Goal: Task Accomplishment & Management: Manage account settings

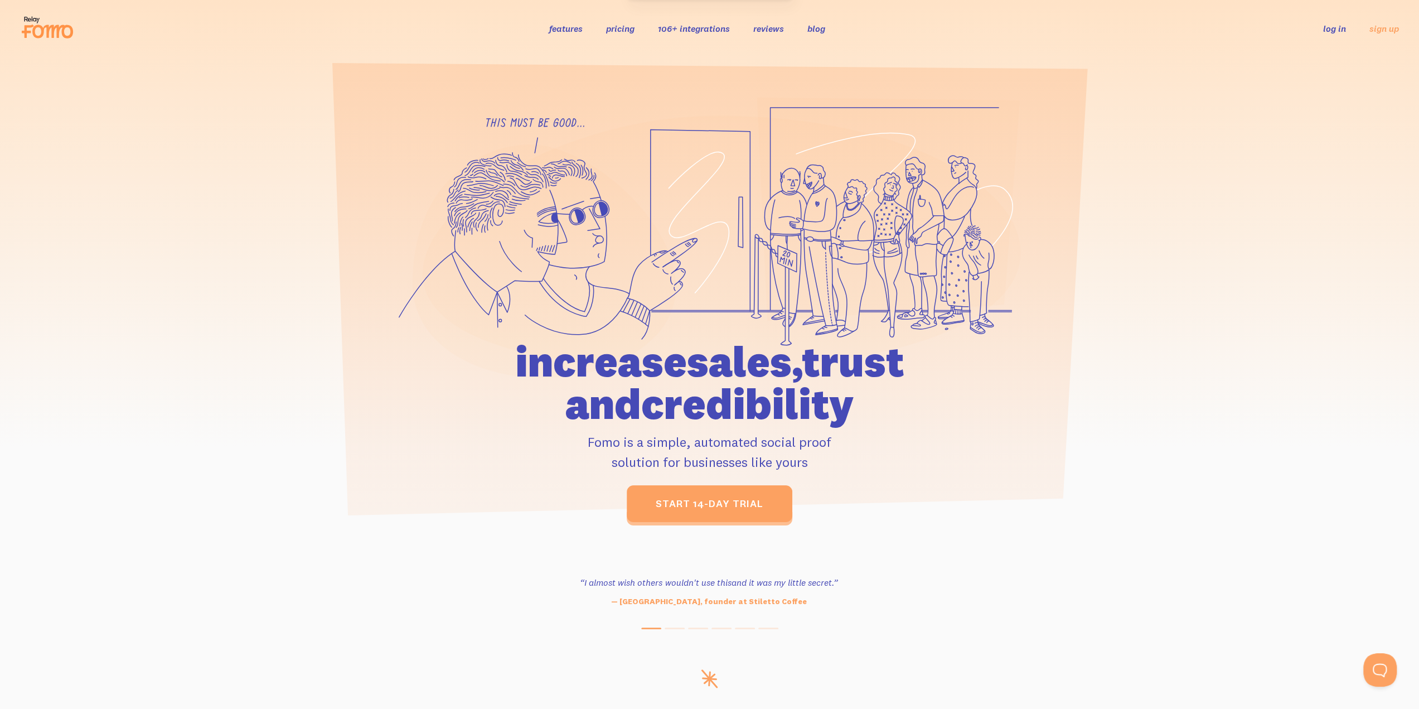
click at [1335, 27] on link "log in" at bounding box center [1334, 28] width 23 height 11
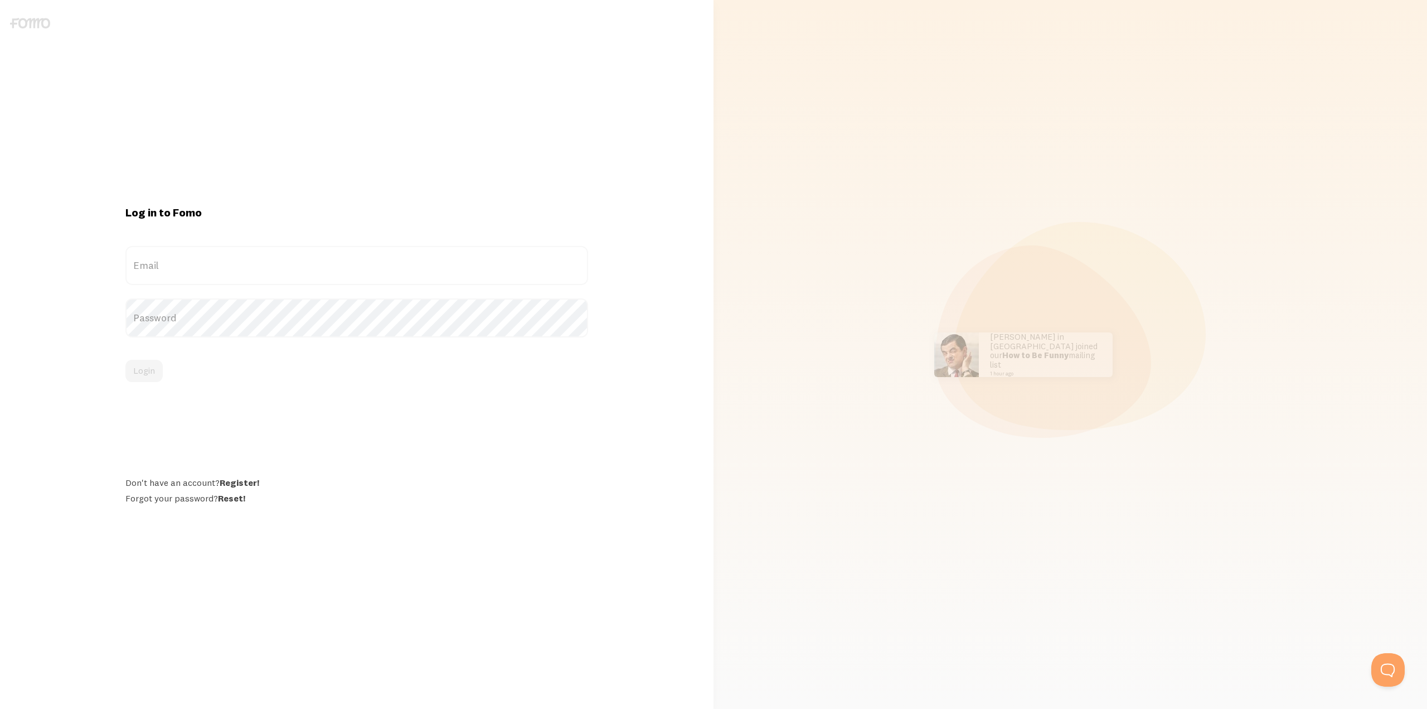
click at [205, 258] on label "Email" at bounding box center [356, 265] width 462 height 39
click at [205, 258] on input "Email" at bounding box center [356, 265] width 462 height 39
paste input "devs@worthy.us"
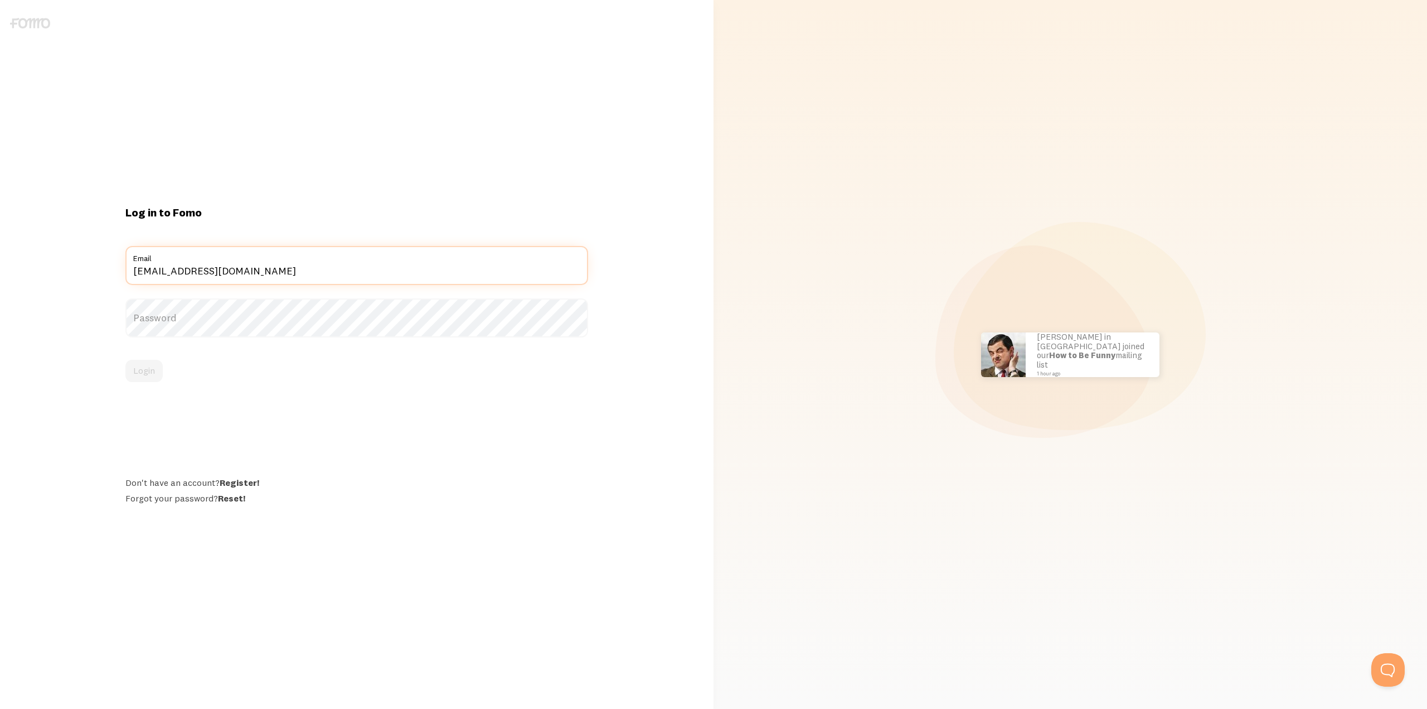
type input "devs@worthy.us"
click at [137, 375] on button "Login" at bounding box center [143, 371] width 37 height 22
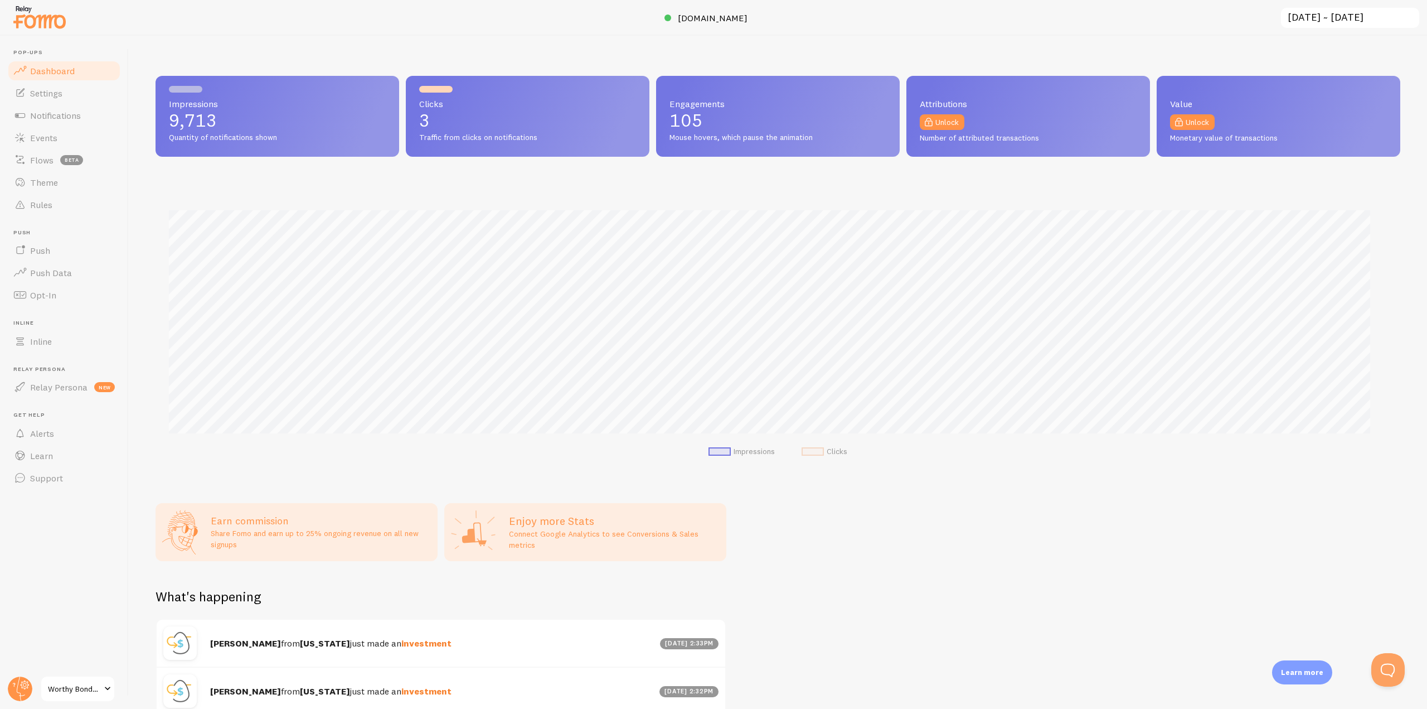
scroll to position [557164, 556221]
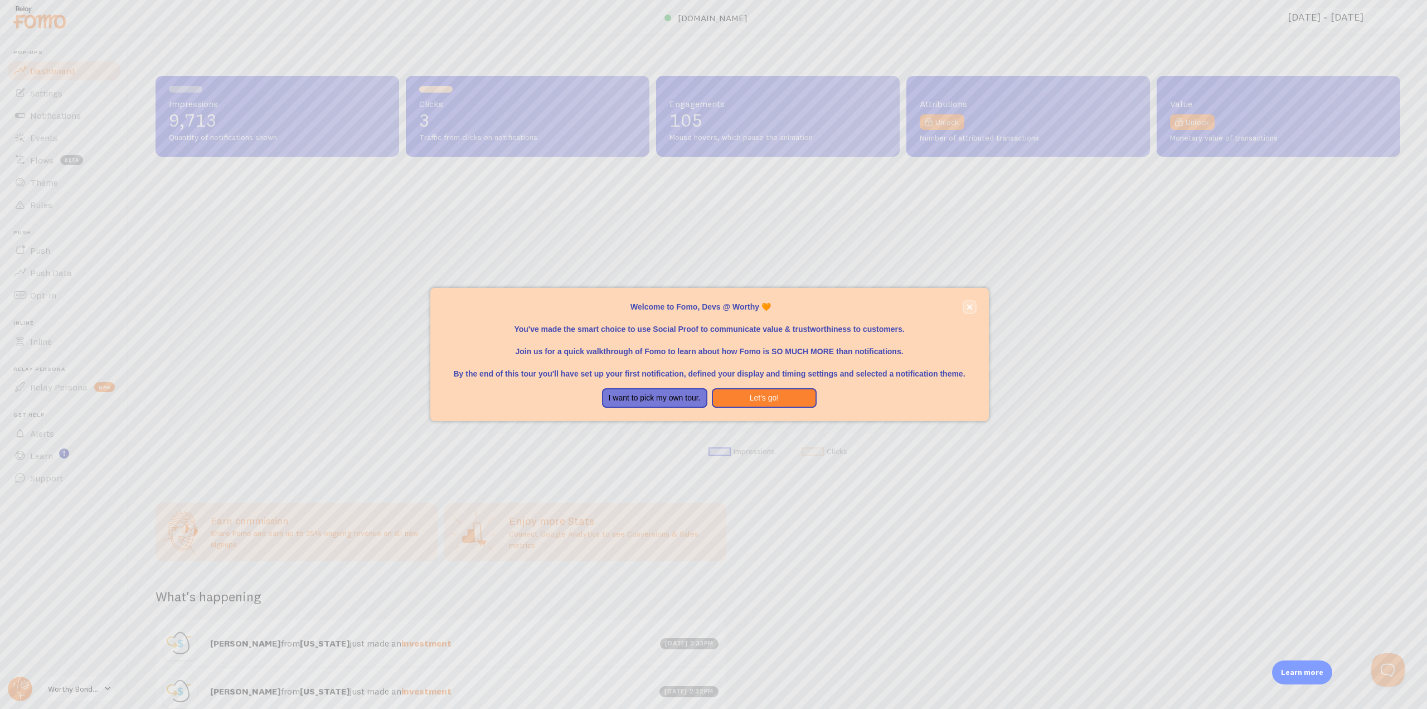
click at [966, 308] on button "close," at bounding box center [970, 307] width 12 height 12
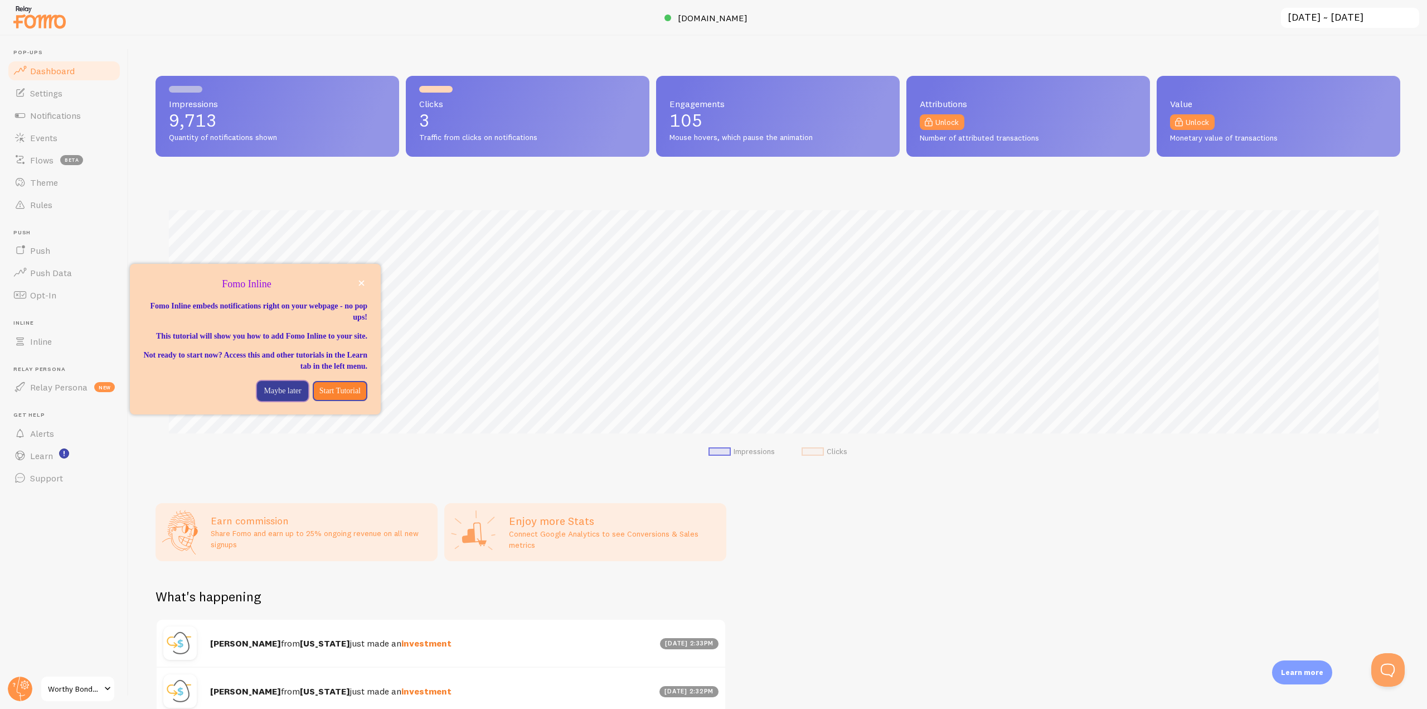
click at [271, 396] on p "Maybe later" at bounding box center [282, 390] width 37 height 11
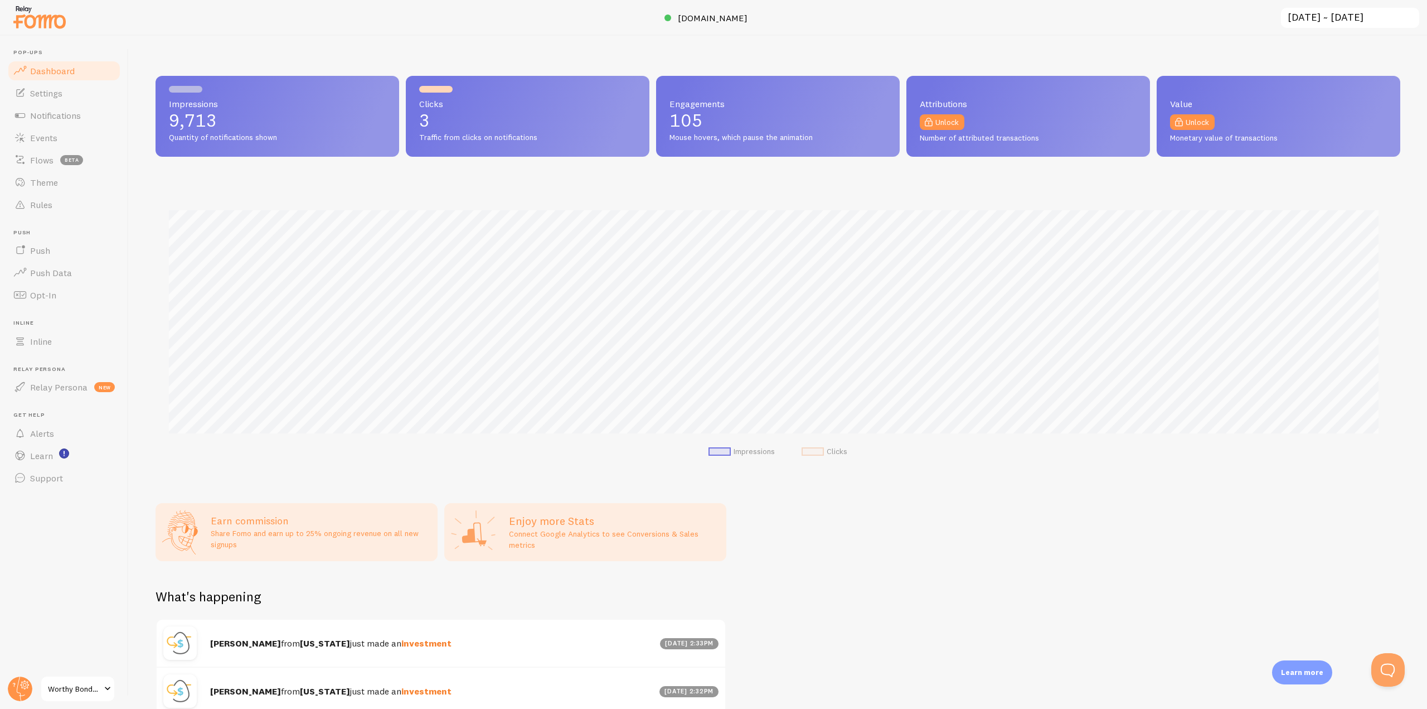
click at [105, 687] on span at bounding box center [107, 688] width 13 height 13
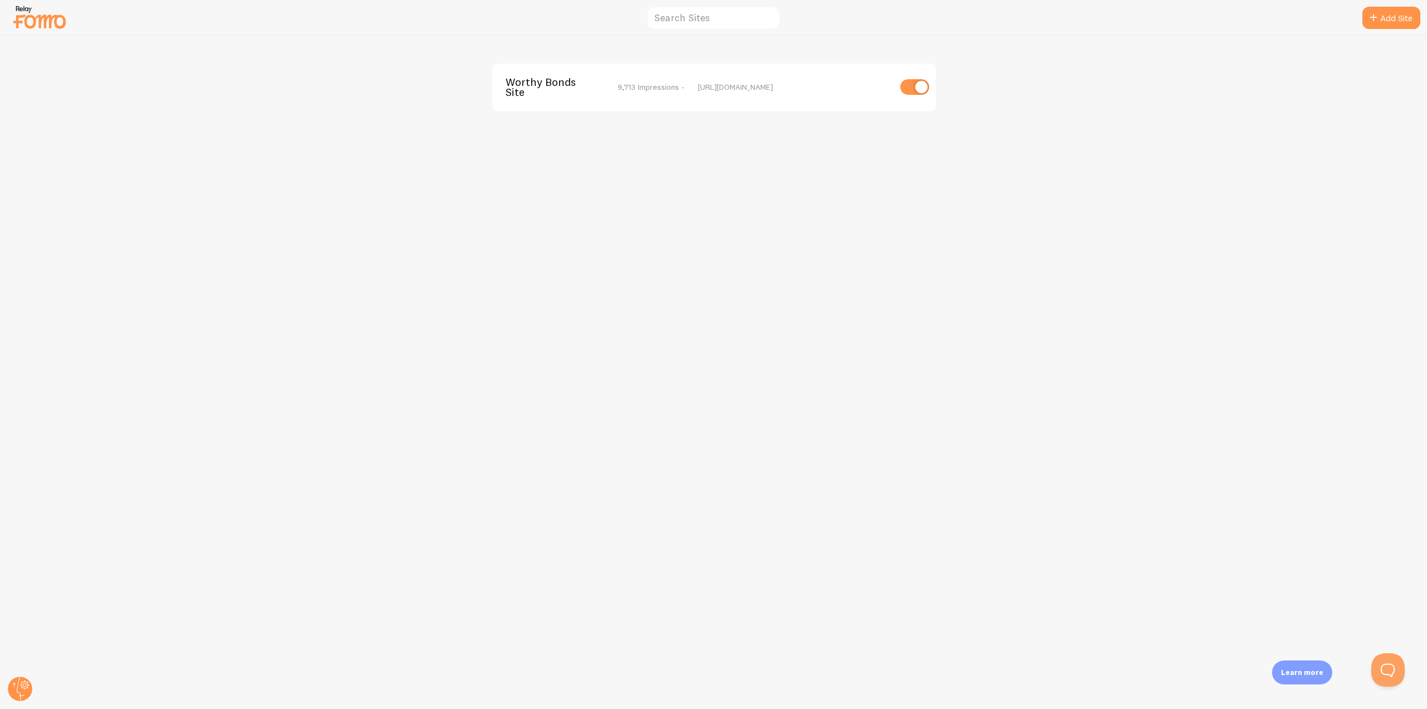
click at [554, 84] on span "Worthy Bonds Site" at bounding box center [551, 87] width 90 height 21
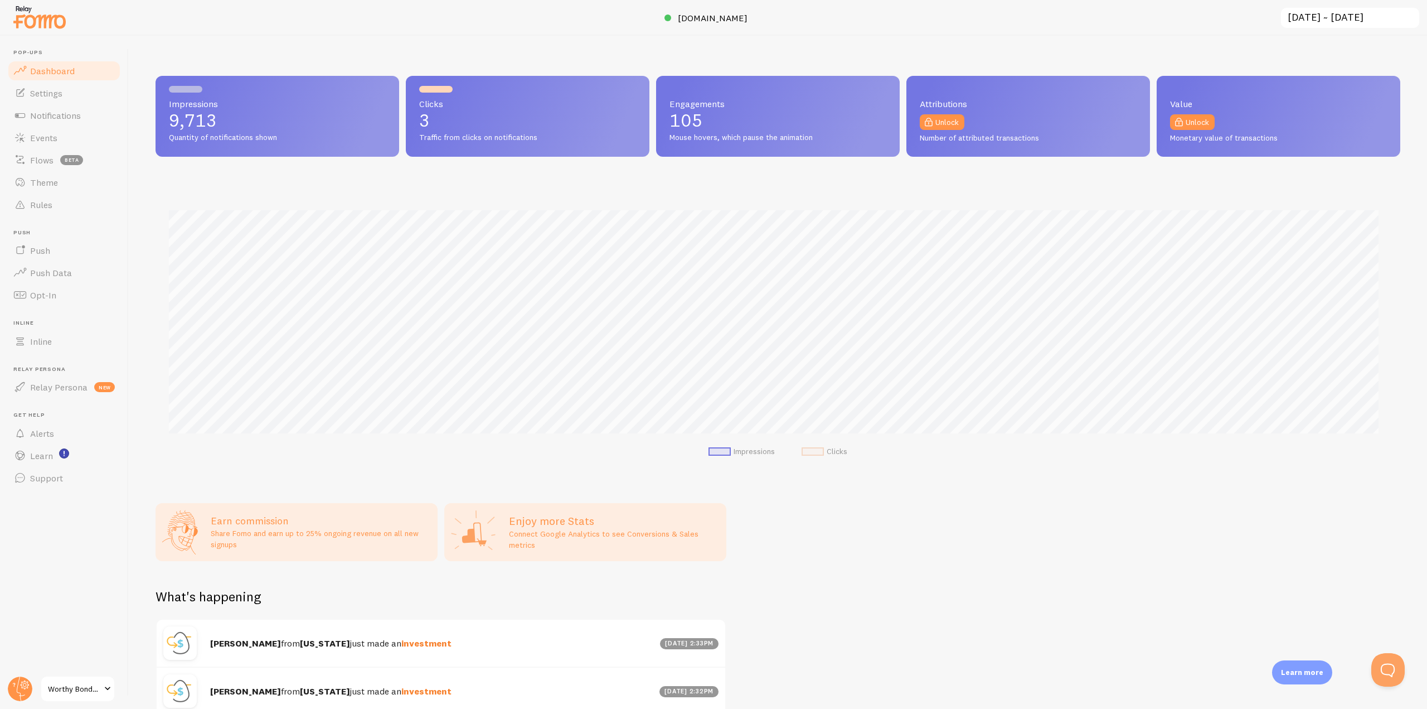
scroll to position [293, 1236]
click at [23, 688] on circle at bounding box center [20, 688] width 25 height 25
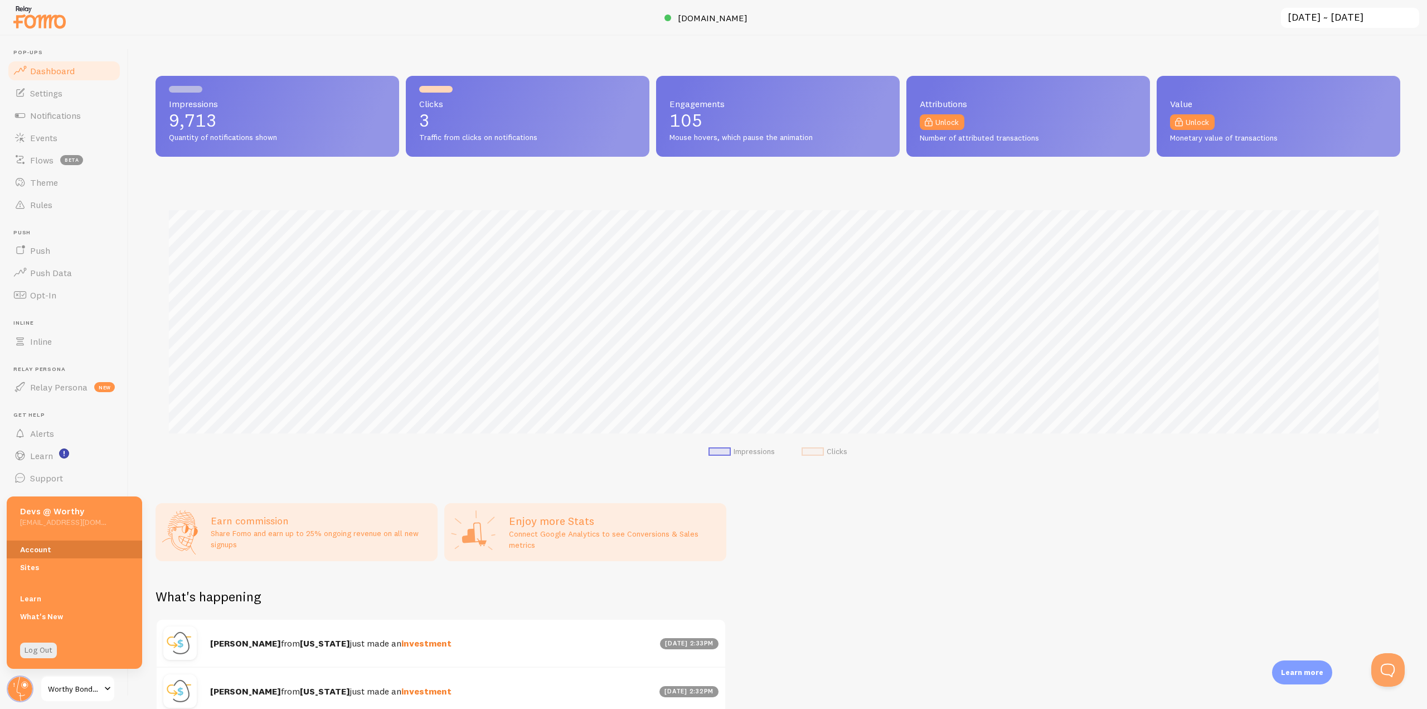
click at [42, 551] on link "Account" at bounding box center [74, 549] width 135 height 18
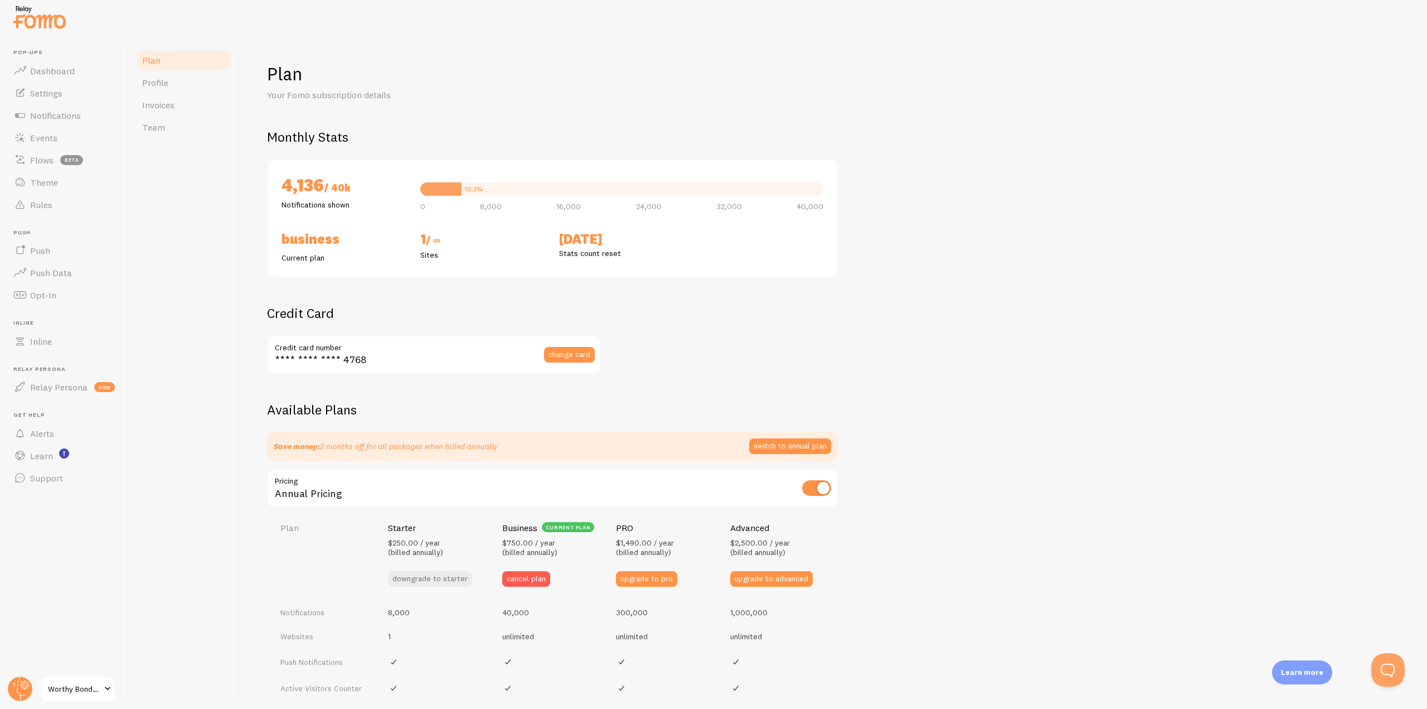
checkbox input "true"
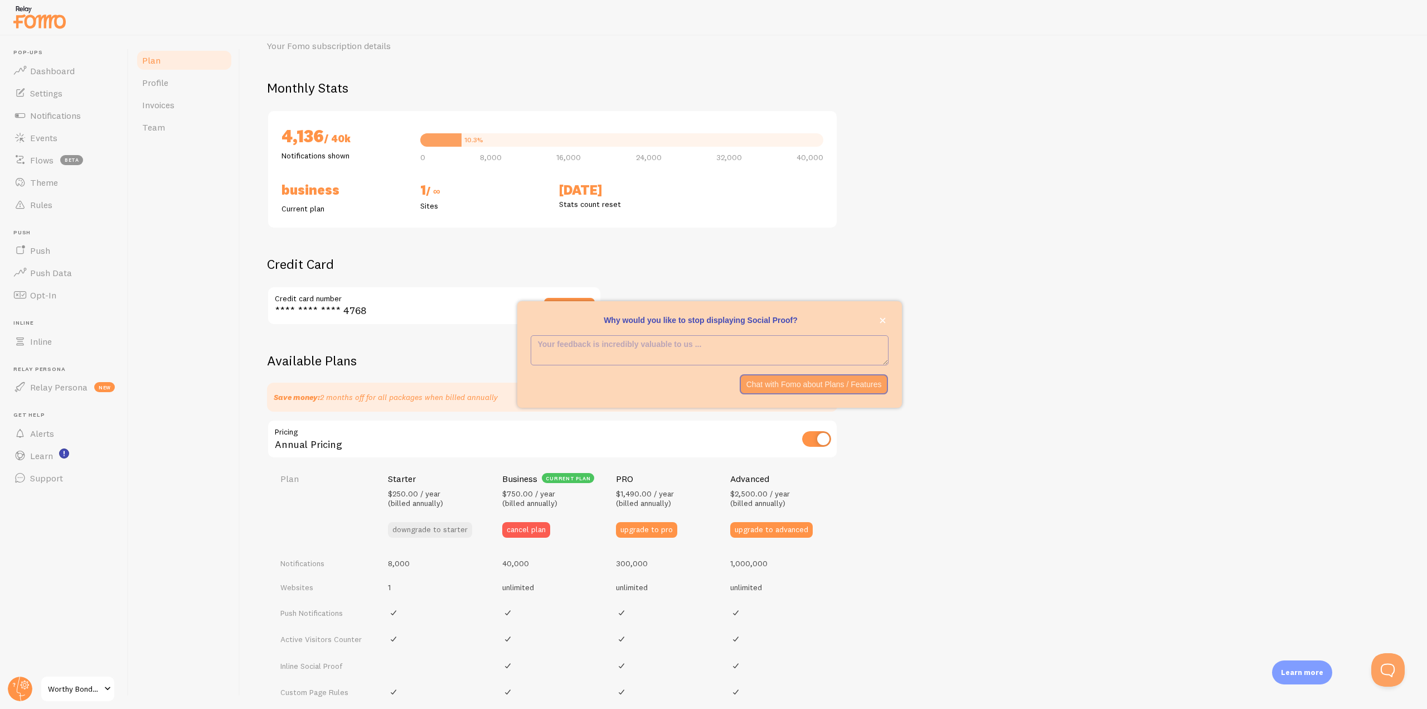
scroll to position [38, 0]
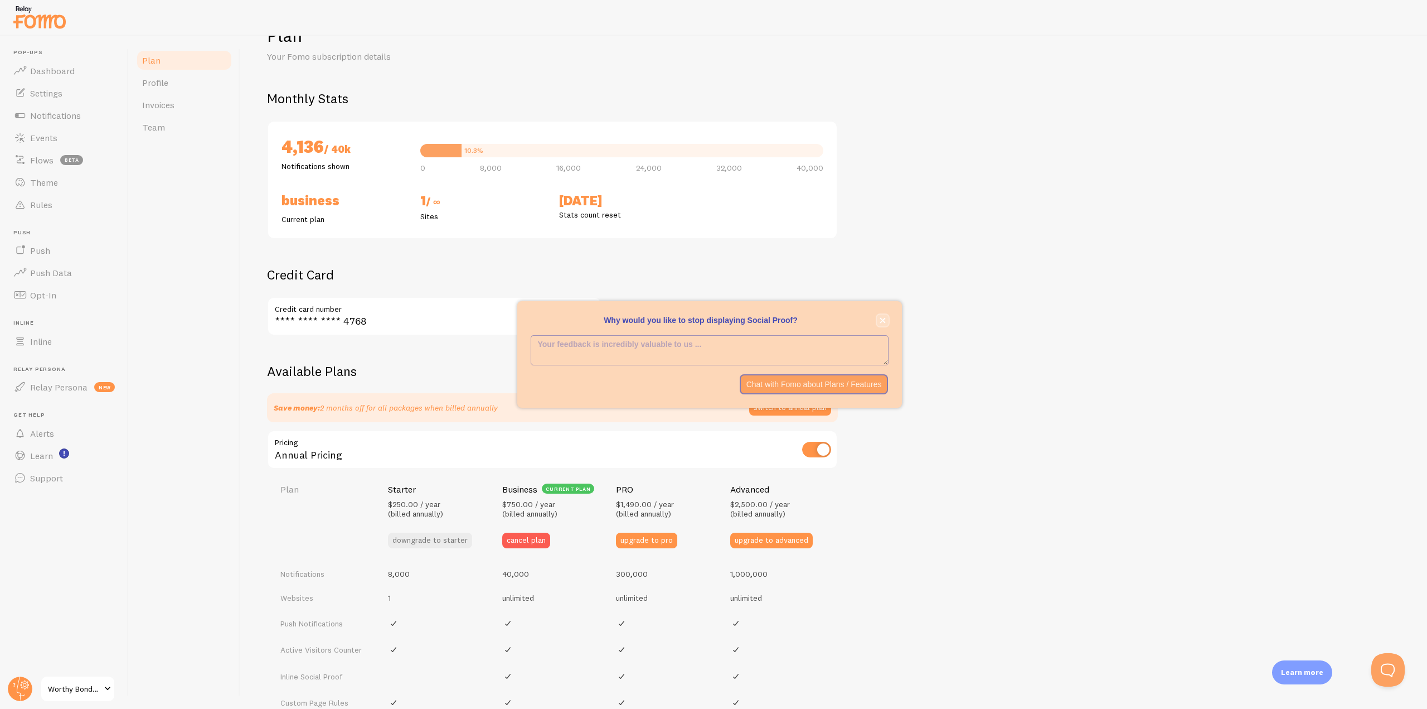
click at [880, 322] on icon "close," at bounding box center [883, 320] width 6 height 6
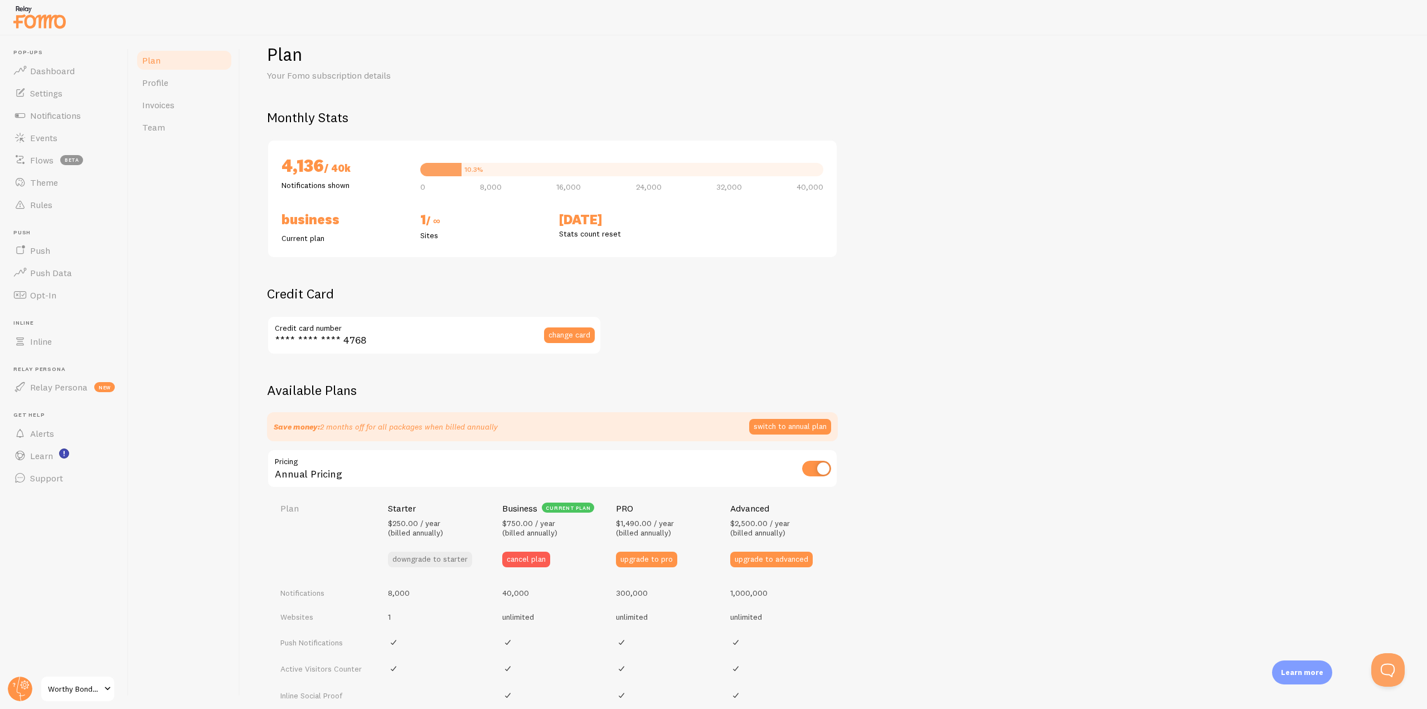
scroll to position [0, 0]
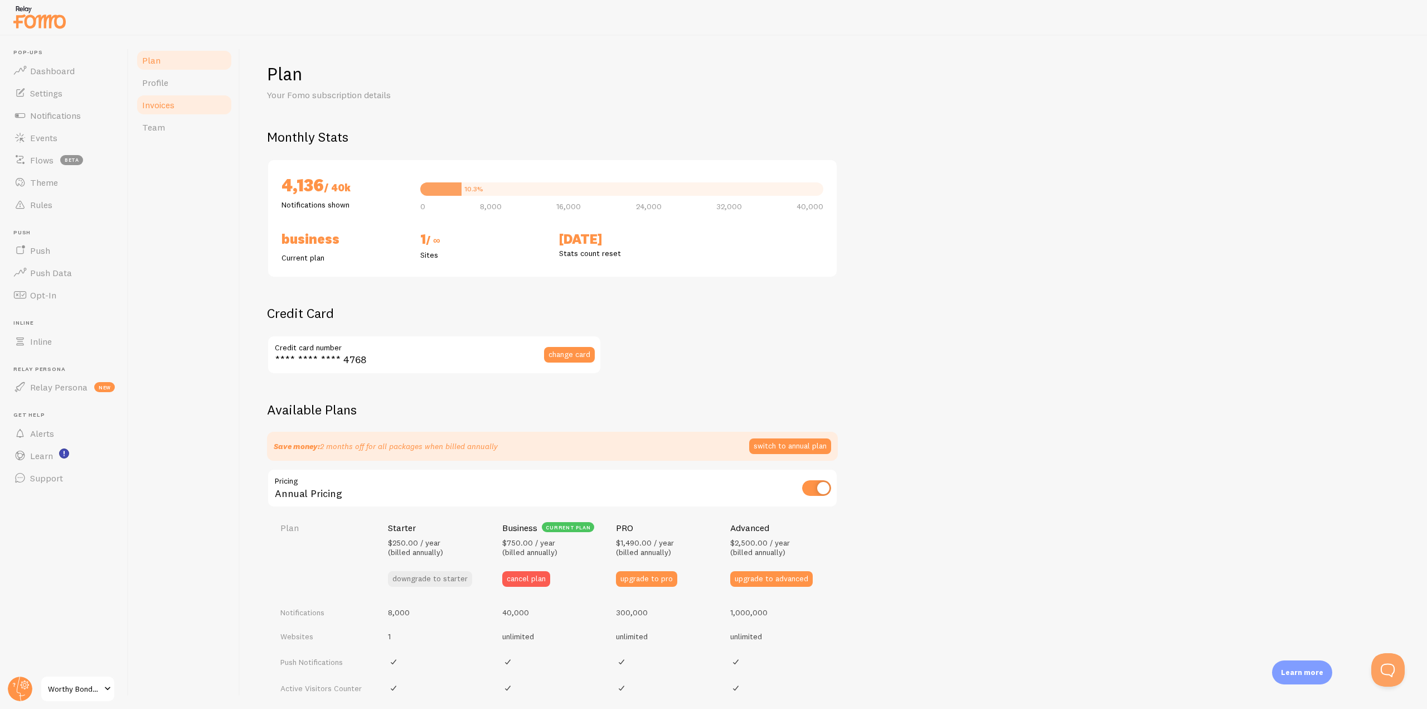
click at [161, 100] on span "Invoices" at bounding box center [158, 104] width 32 height 11
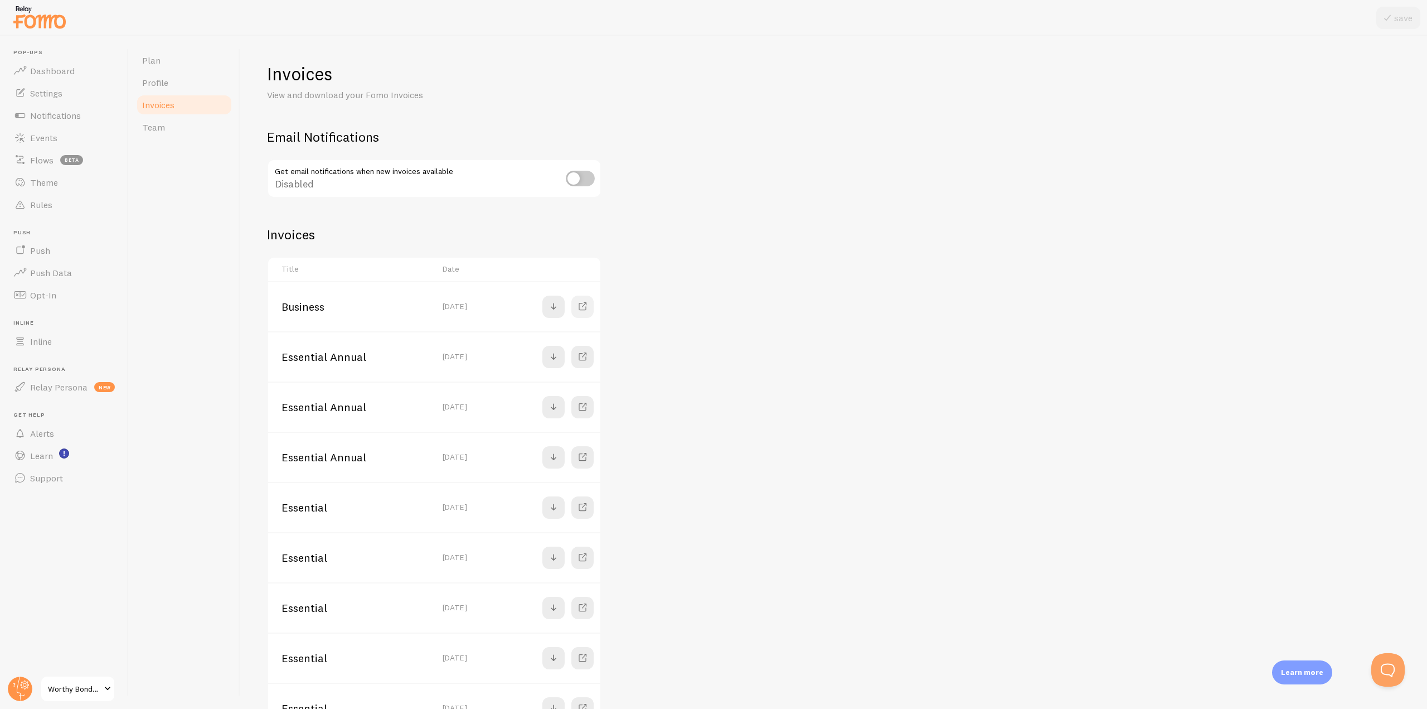
click at [586, 305] on span at bounding box center [582, 306] width 13 height 13
click at [553, 303] on span at bounding box center [553, 306] width 13 height 13
